Goal: Transaction & Acquisition: Book appointment/travel/reservation

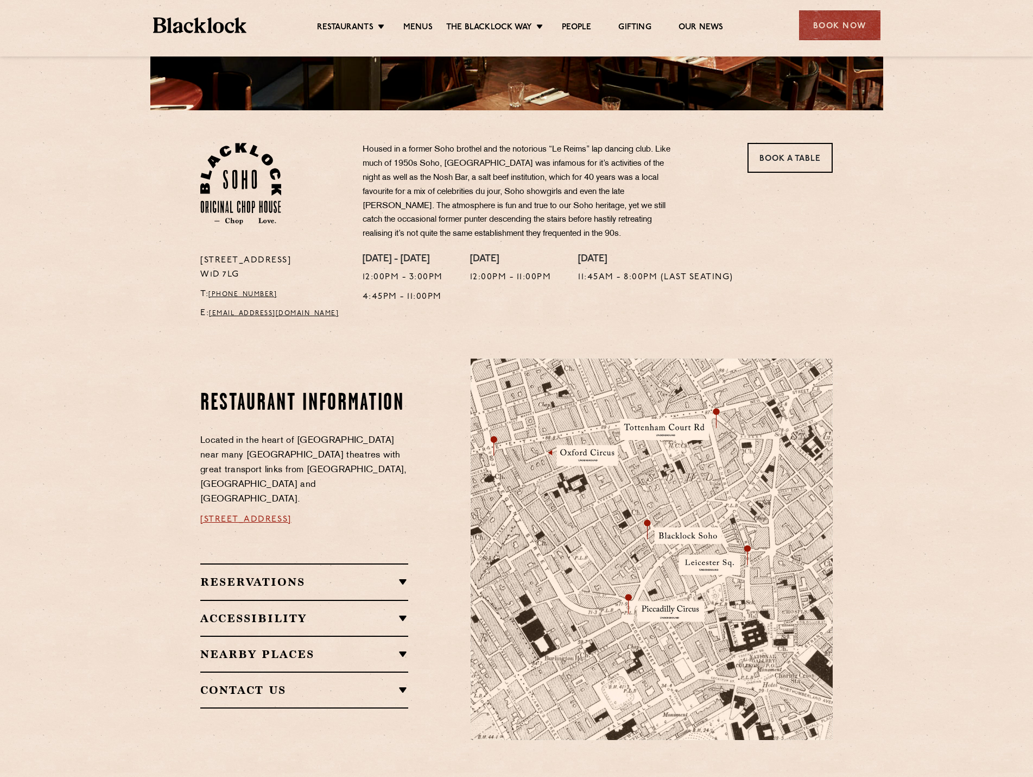
scroll to position [326, 0]
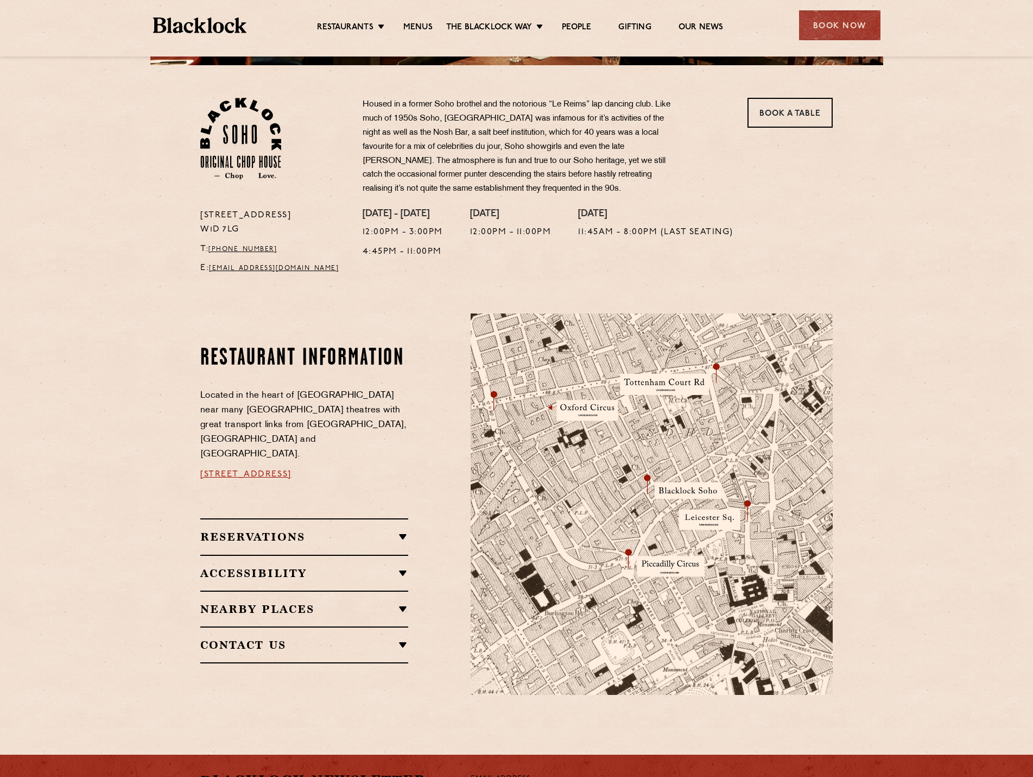
click at [424, 163] on p "Housed in a former Soho brothel and the notorious “Le Reims” lap dancing club. …" at bounding box center [523, 147] width 320 height 98
click at [552, 188] on p "Housed in a former Soho brothel and the notorious “Le Reims” lap dancing club. …" at bounding box center [523, 147] width 320 height 98
click at [94, 258] on section "24 Great Windmill Street W1D 7LG T: +44 20 3441 6996 E: soho@theblacklock.com H…" at bounding box center [516, 173] width 1033 height 216
click at [279, 530] on h2 "Reservations" at bounding box center [304, 536] width 208 height 13
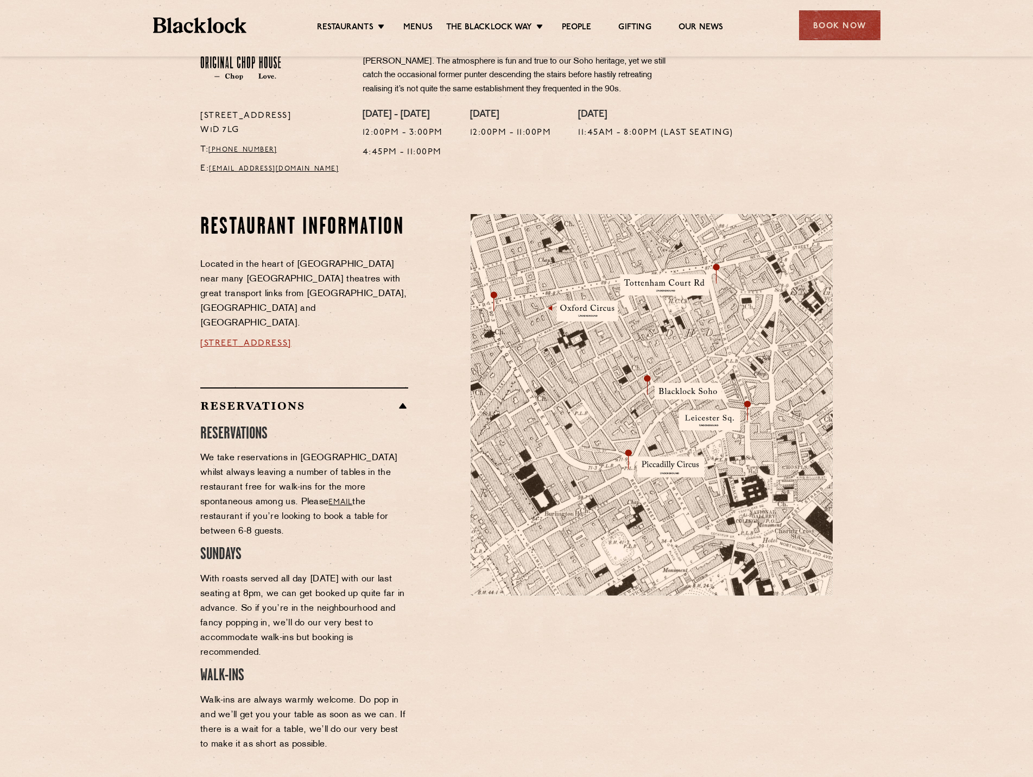
scroll to position [272, 0]
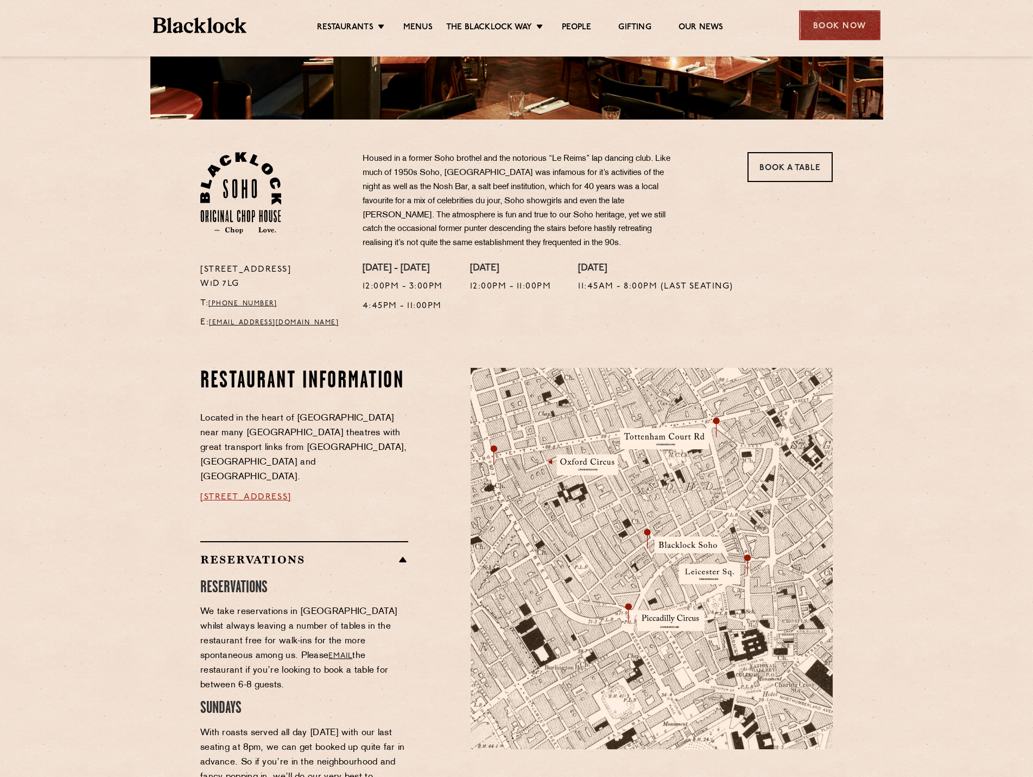
click at [813, 28] on div "Book Now" at bounding box center [839, 25] width 81 height 30
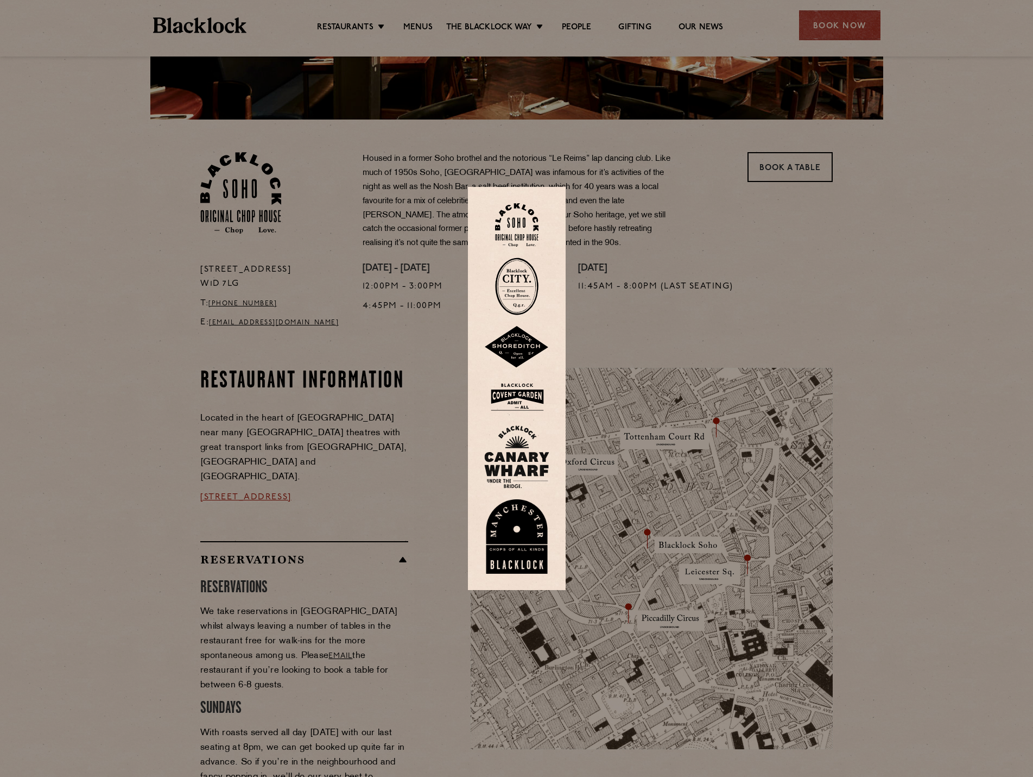
click at [521, 213] on img at bounding box center [516, 225] width 43 height 44
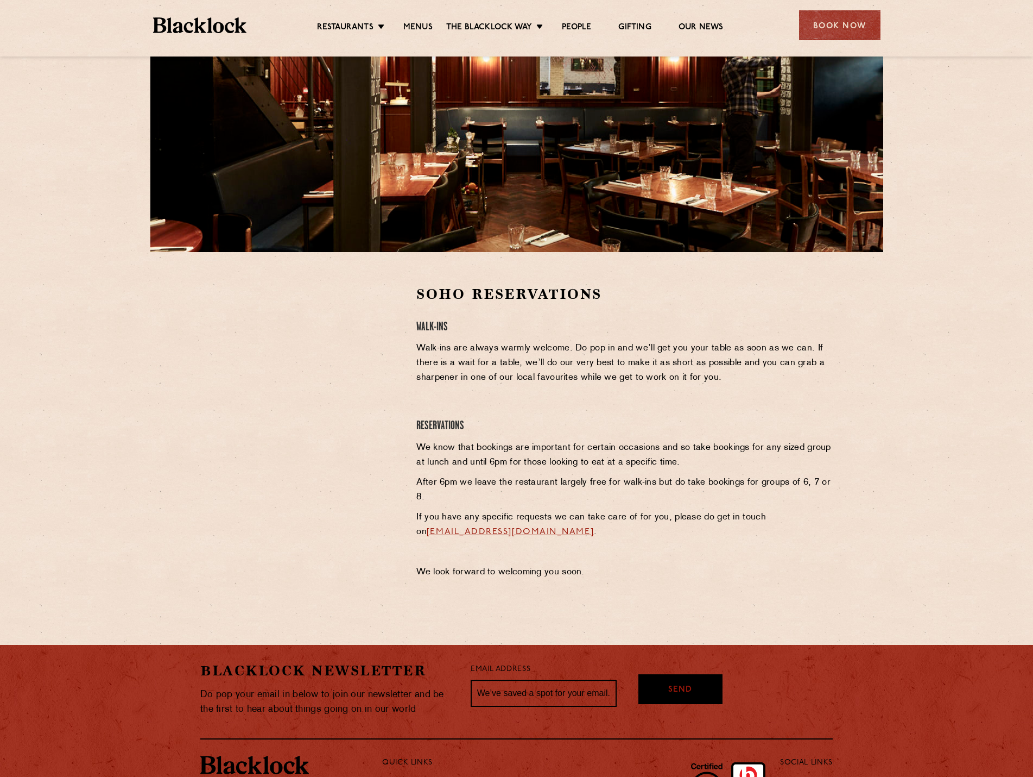
scroll to position [134, 0]
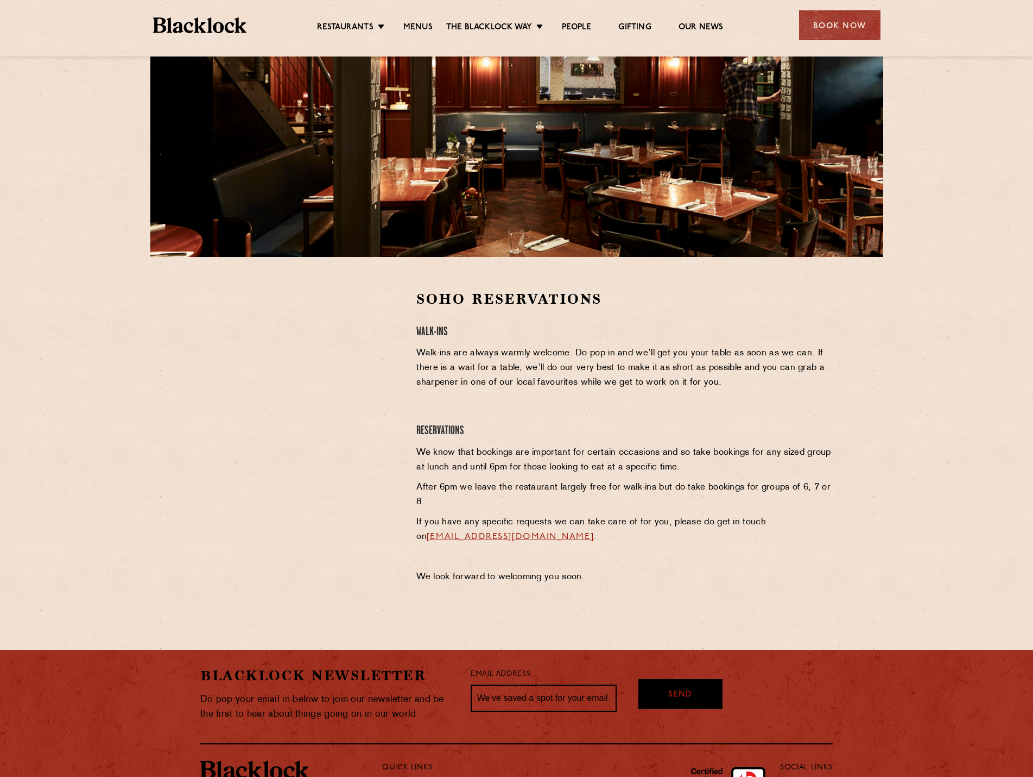
click at [263, 592] on section "Soho Reservations Walk-Ins Walk-ins are always warmly welcome. Do pop in and we…" at bounding box center [516, 439] width 1033 height 365
click at [391, 541] on div at bounding box center [300, 439] width 216 height 300
click at [35, 173] on div "Soho Reservations Walk-Ins Walk-ins are always warmly welcome. Do pop in and we…" at bounding box center [516, 244] width 1033 height 756
